Goal: Transaction & Acquisition: Purchase product/service

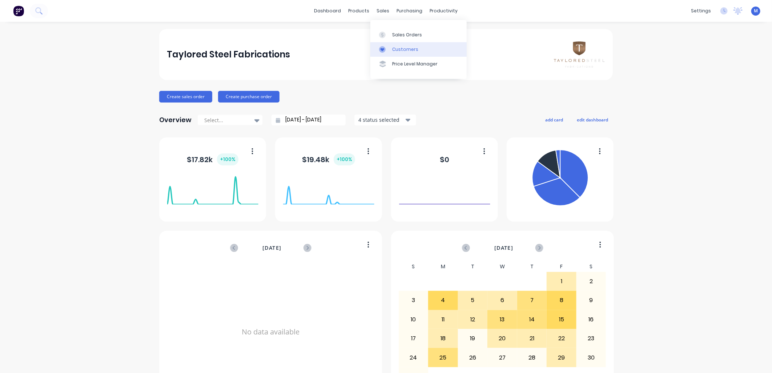
click at [389, 48] on div at bounding box center [384, 49] width 11 height 7
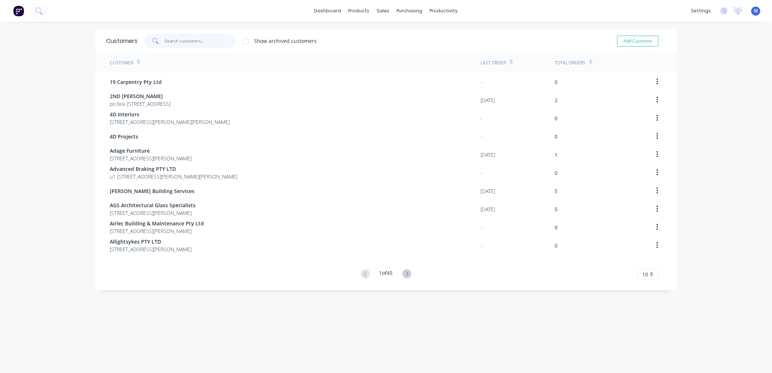
click at [198, 39] on input "text" at bounding box center [200, 41] width 71 height 15
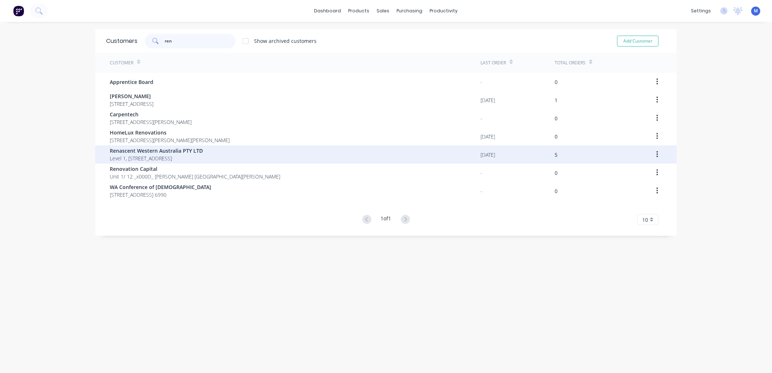
type input "ren"
click at [137, 153] on span "Renascent Western Australia PTY LTD" at bounding box center [156, 151] width 93 height 8
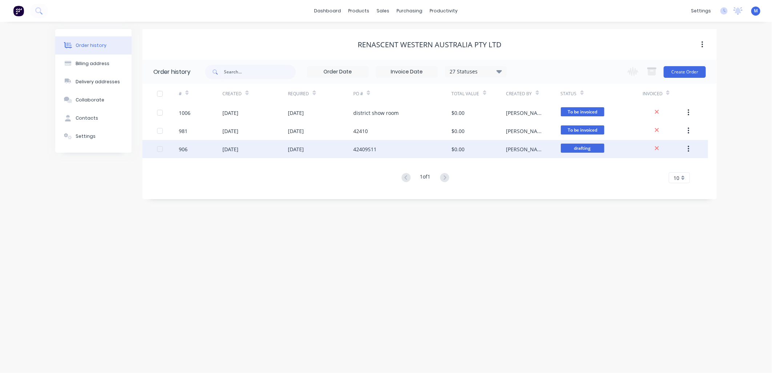
click at [365, 151] on div "42409S11" at bounding box center [364, 149] width 23 height 8
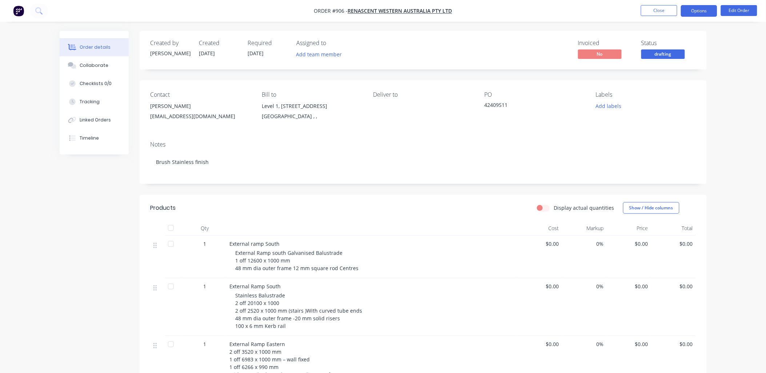
click at [711, 10] on button "Options" at bounding box center [699, 11] width 36 height 12
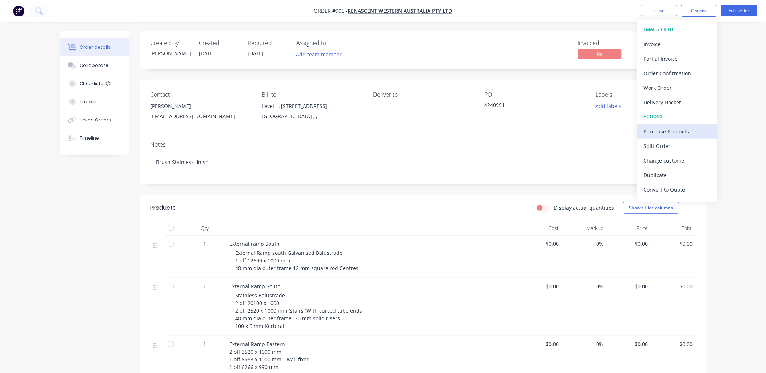
click at [658, 131] on div "Purchase Products" at bounding box center [677, 131] width 67 height 11
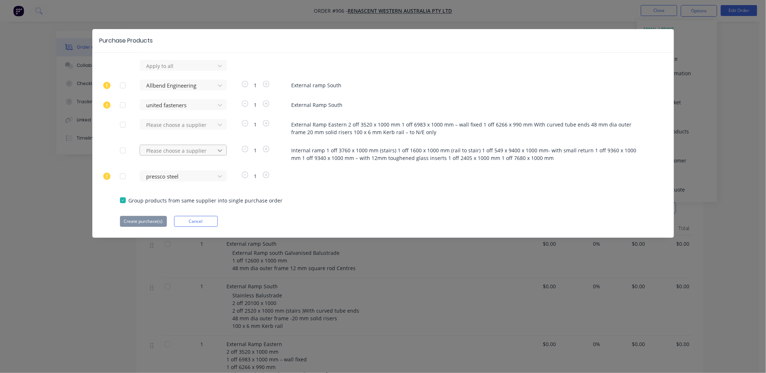
click at [221, 69] on icon at bounding box center [219, 65] width 7 height 7
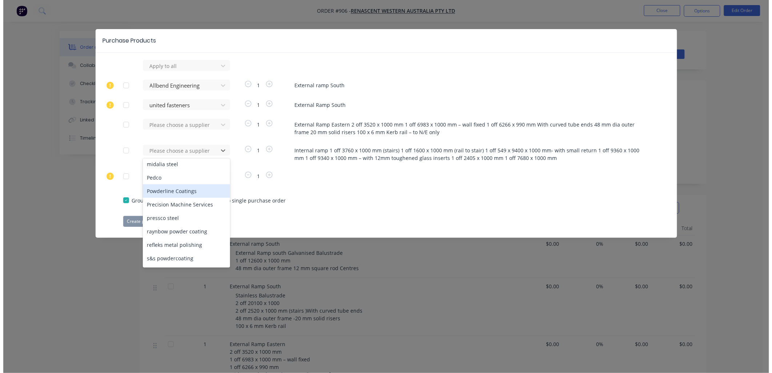
scroll to position [282, 0]
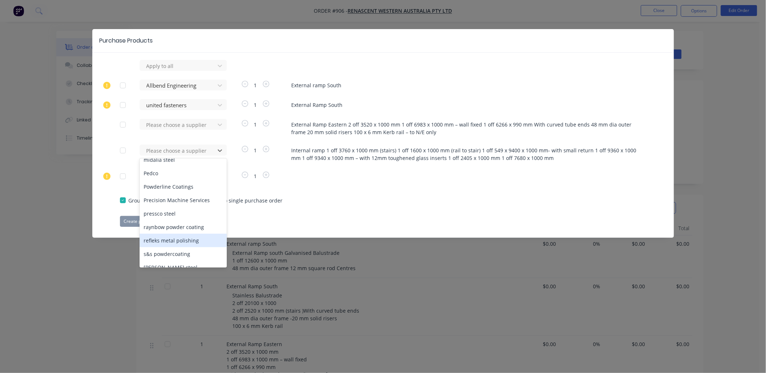
click at [190, 234] on div "refleks metal polishing" at bounding box center [183, 240] width 87 height 13
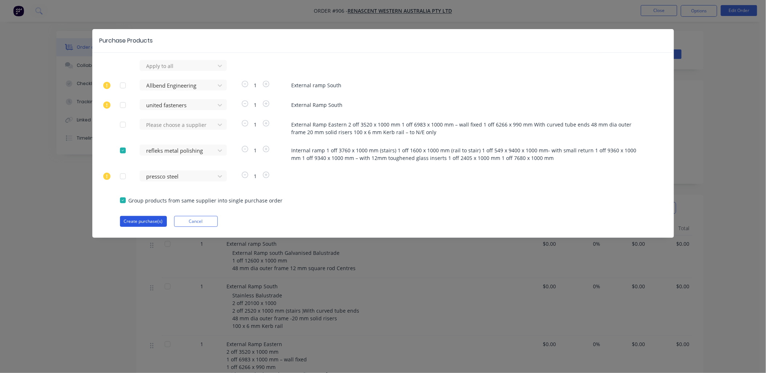
click at [148, 221] on button "Create purchase(s)" at bounding box center [143, 221] width 47 height 11
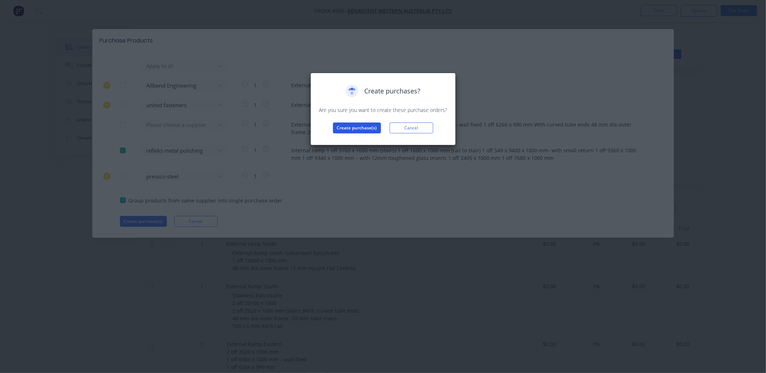
click at [353, 131] on button "Create purchase(s)" at bounding box center [357, 128] width 48 height 11
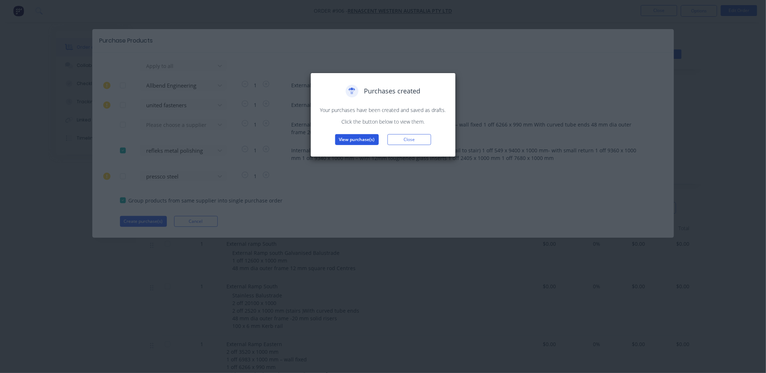
click at [353, 135] on button "View purchase(s)" at bounding box center [357, 139] width 44 height 11
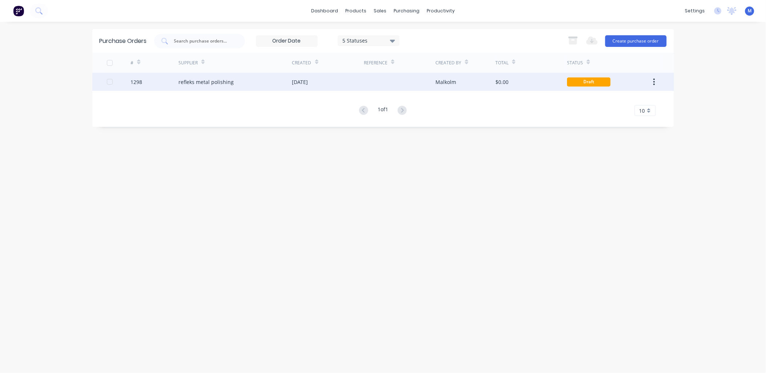
click at [227, 81] on div "refleks metal polishing" at bounding box center [205, 82] width 55 height 8
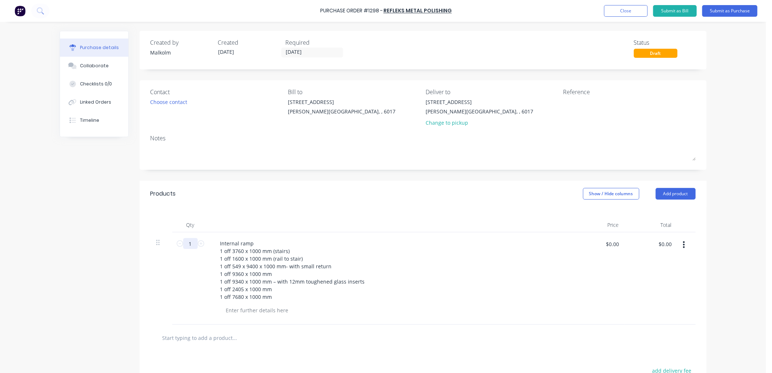
click at [191, 244] on input "1" at bounding box center [190, 243] width 15 height 11
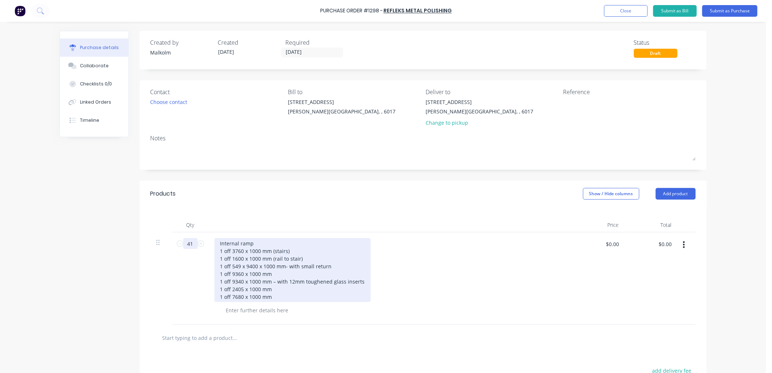
type input "41"
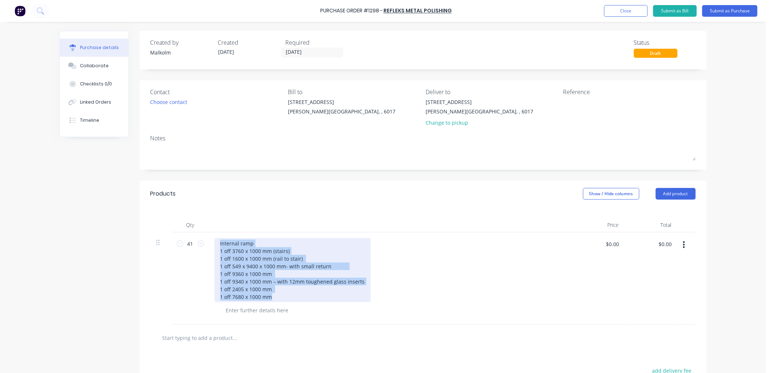
drag, startPoint x: 272, startPoint y: 297, endPoint x: 216, endPoint y: 243, distance: 77.9
click at [216, 243] on div "Internal ramp 1 off 3760 x 1000 mm (stairs) 1 off 1600 x 1000 mm (rail to stair…" at bounding box center [292, 270] width 156 height 64
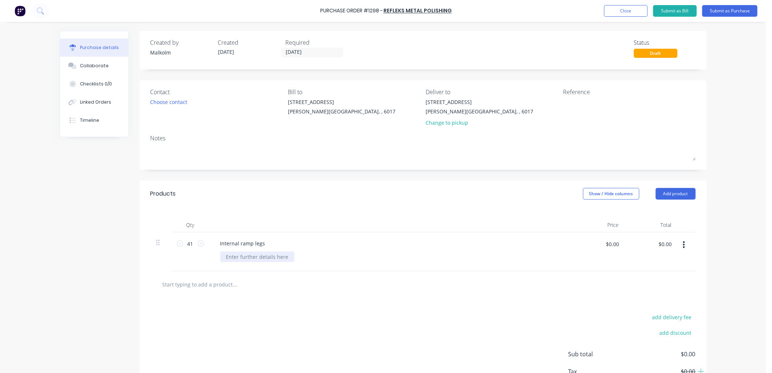
click at [271, 257] on div at bounding box center [257, 257] width 74 height 11
click at [305, 258] on div "48diam stainless - 877mm" at bounding box center [393, 257] width 346 height 11
click at [677, 195] on button "Add product" at bounding box center [676, 194] width 40 height 12
click at [652, 229] on div "Basic product" at bounding box center [661, 227] width 56 height 11
click at [192, 285] on input "1" at bounding box center [190, 282] width 15 height 11
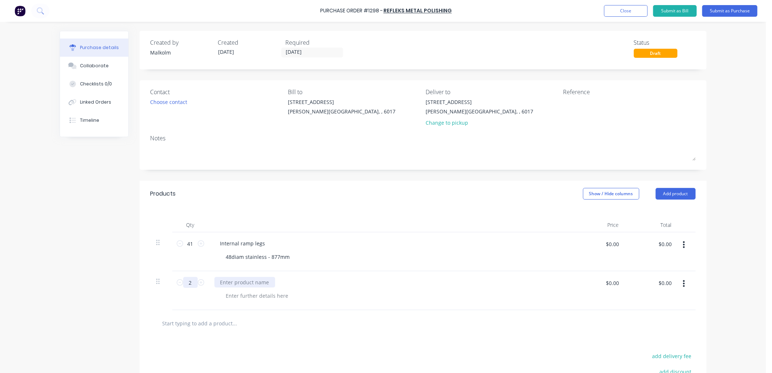
type input "2"
click at [225, 284] on div at bounding box center [244, 282] width 61 height 11
click at [237, 284] on div "48 diam end caps" at bounding box center [241, 282] width 55 height 11
click at [331, 307] on div "48 diam stainless end caps" at bounding box center [391, 290] width 364 height 39
click at [163, 131] on div "Contact Choose contact Bill to [STREET_ADDRESS][PERSON_NAME] Deliver to [STREET…" at bounding box center [423, 124] width 567 height 89
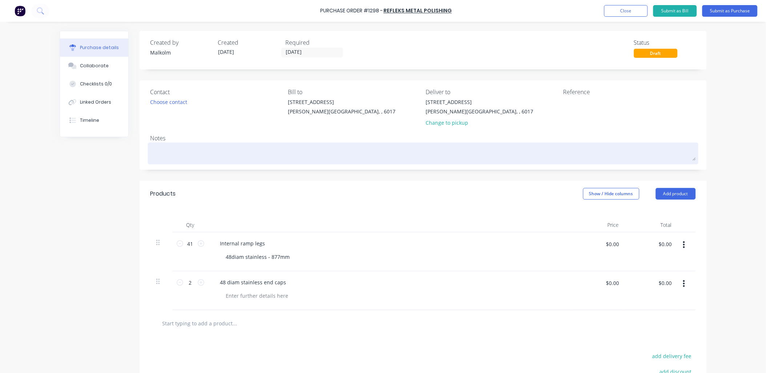
click at [161, 152] on textarea at bounding box center [423, 152] width 545 height 16
type textarea "x"
type textarea "P"
type textarea "x"
type textarea "Po"
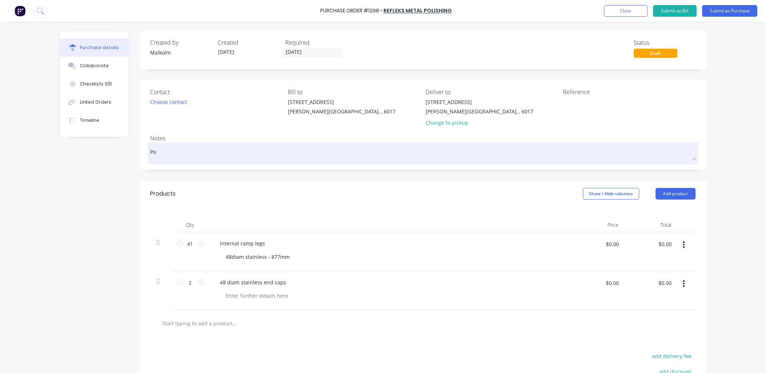
type textarea "x"
type textarea "Pol"
type textarea "x"
type textarea "Po"
type textarea "x"
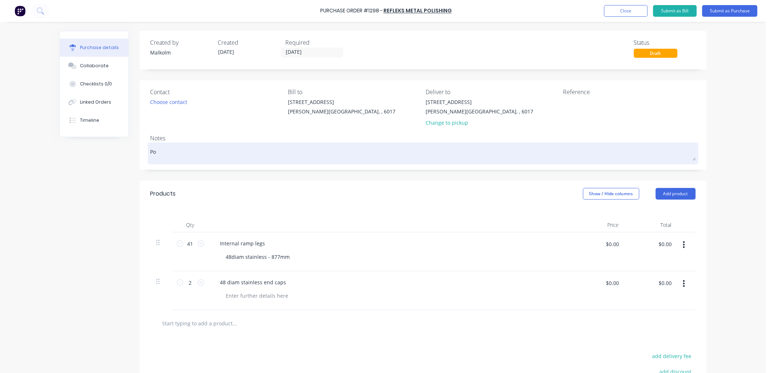
type textarea "P"
type textarea "x"
type textarea "S"
type textarea "x"
type textarea "Sa"
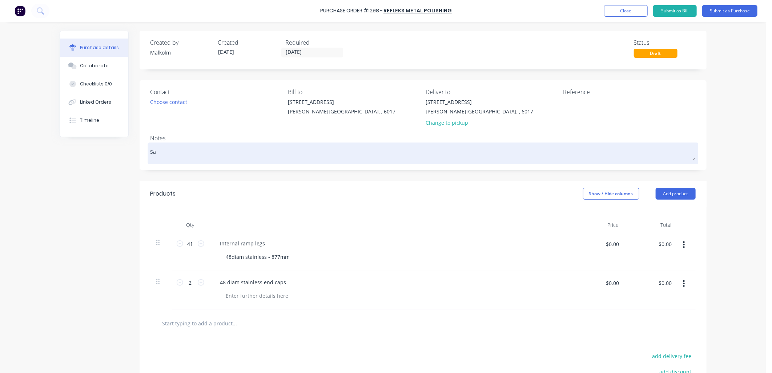
type textarea "x"
type textarea "Sat"
type textarea "x"
type textarea "Sati"
type textarea "x"
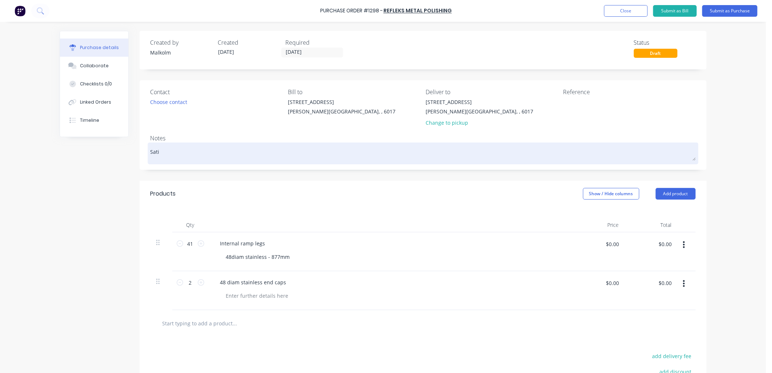
type textarea "Satin"
type textarea "x"
type textarea "Satin"
type textarea "x"
type textarea "Satin p"
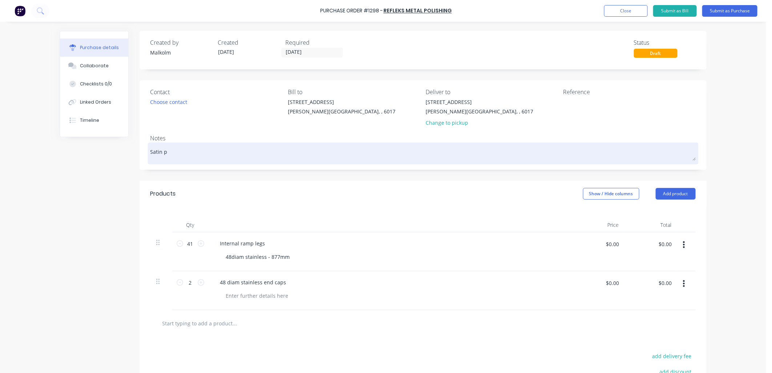
type textarea "x"
type textarea "Satin po"
type textarea "x"
type textarea "Satin pol"
type textarea "x"
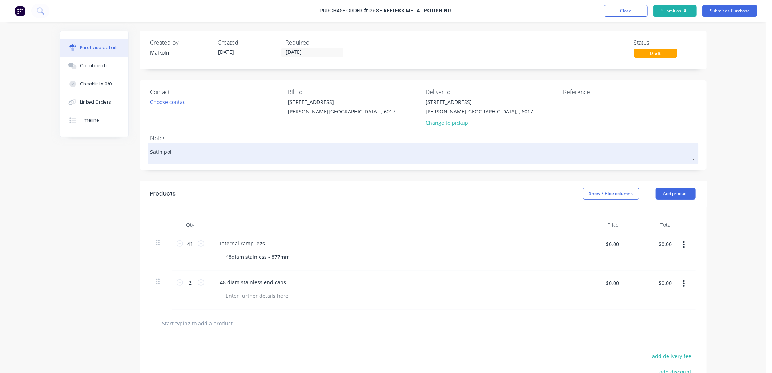
type textarea "Satin poli"
type textarea "x"
type textarea "Satin polis"
type textarea "x"
type textarea "Satin polish"
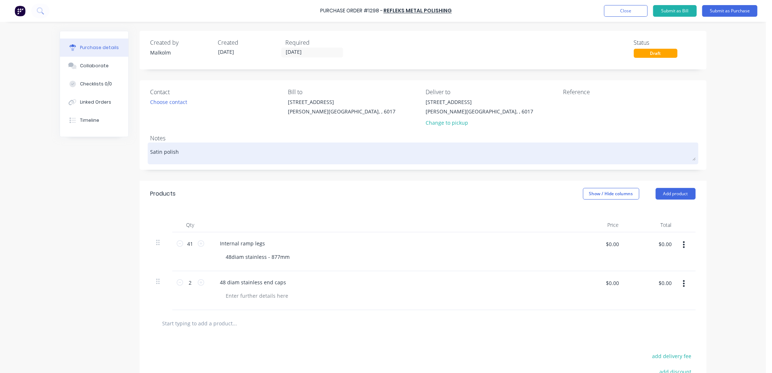
type textarea "x"
type textarea "Satin polishi"
type textarea "x"
type textarea "Satin polishin"
type textarea "x"
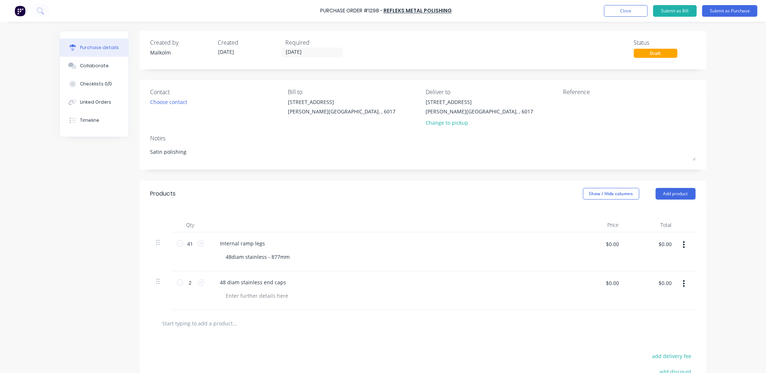
type textarea "Satin polishing"
type textarea "x"
type textarea "Satin polishing"
click at [232, 140] on div "Notes" at bounding box center [423, 138] width 545 height 9
click at [567, 99] on textarea at bounding box center [608, 106] width 91 height 16
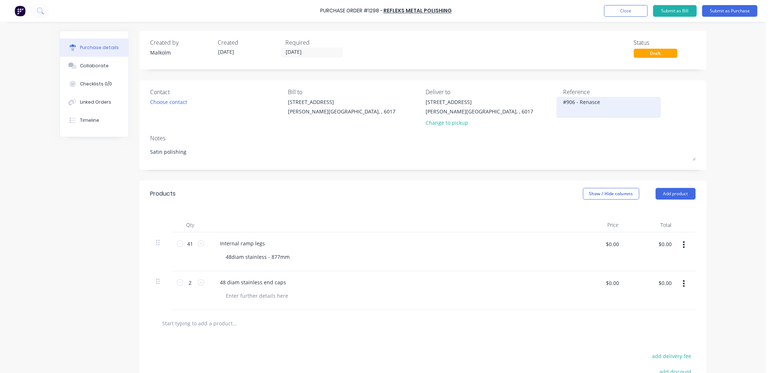
type textarea "#906 - Renascen"
type textarea "x"
type textarea "#906 - Renascent"
type textarea "x"
type textarea "#906 - Renascent"
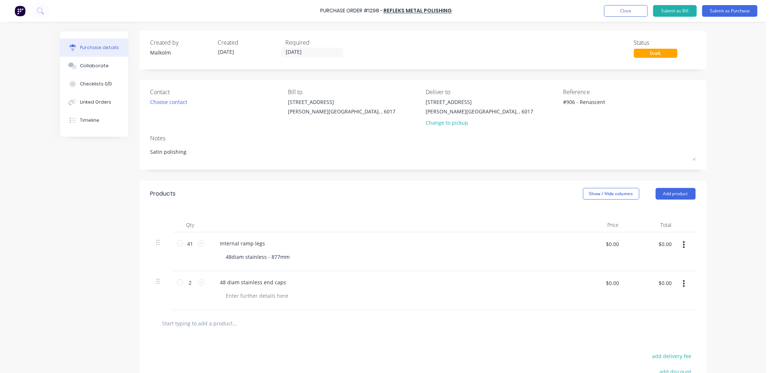
click at [573, 127] on div "Reference #906 - Renascent" at bounding box center [629, 109] width 132 height 43
click at [731, 10] on button "Submit as Purchase" at bounding box center [729, 11] width 55 height 12
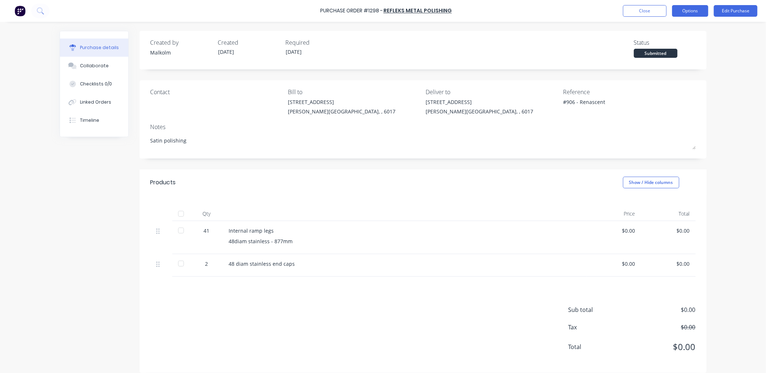
click at [693, 11] on button "Options" at bounding box center [690, 11] width 36 height 12
click at [671, 29] on div "Print / Email" at bounding box center [674, 29] width 56 height 11
click at [661, 61] on div "Without pricing" at bounding box center [674, 58] width 56 height 11
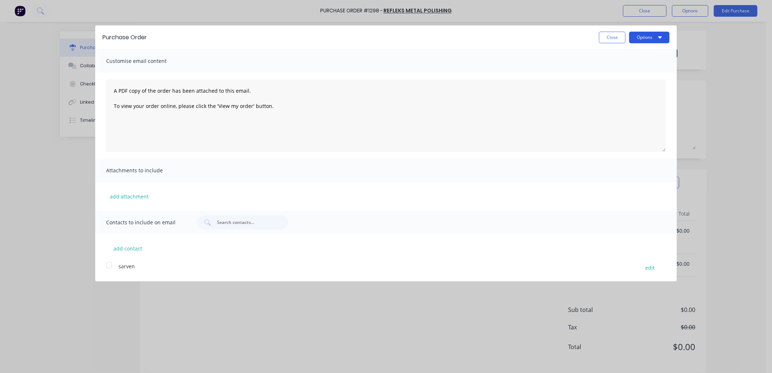
click at [650, 37] on button "Options" at bounding box center [649, 38] width 40 height 12
click at [623, 53] on div "Print" at bounding box center [635, 56] width 56 height 11
type textarea "x"
